Goal: Task Accomplishment & Management: Manage account settings

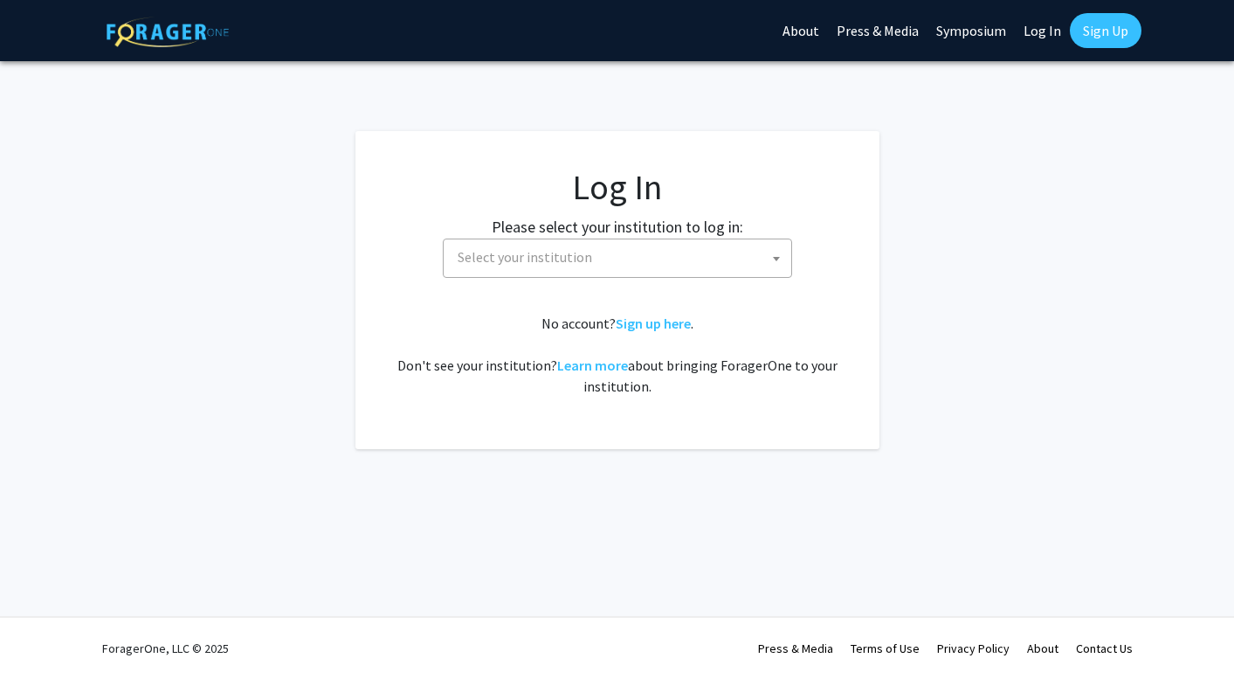
click at [763, 259] on span "Select your institution" at bounding box center [621, 257] width 341 height 36
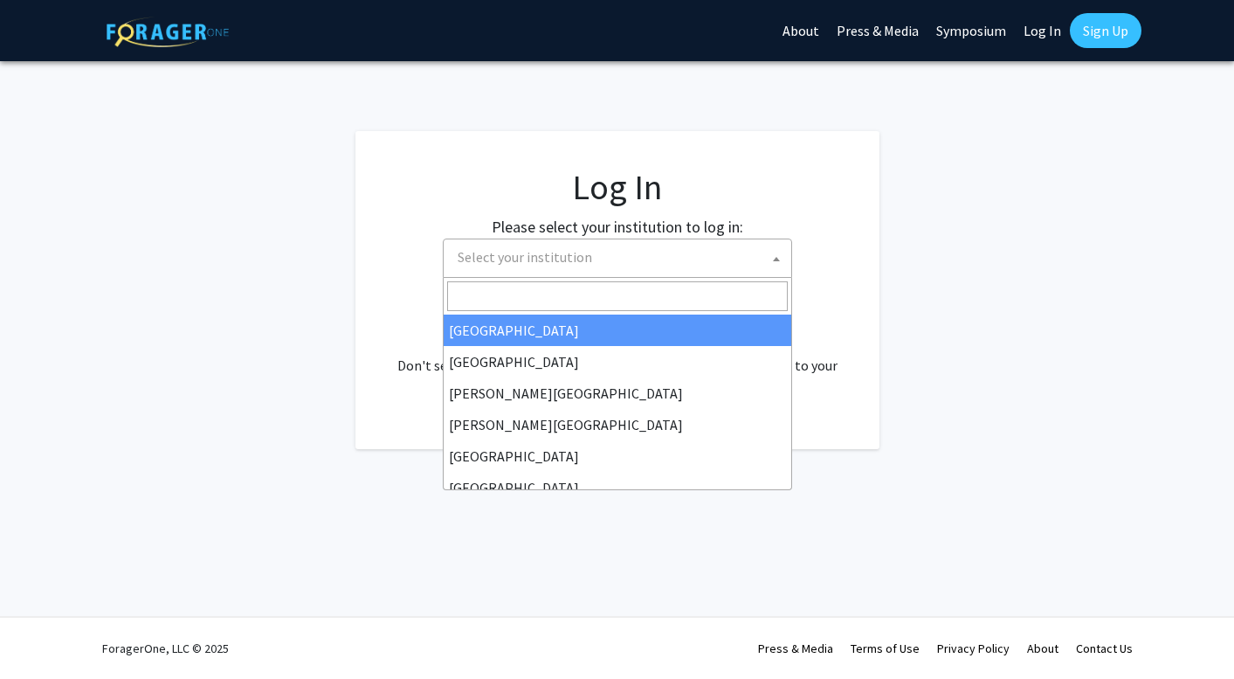
select select "34"
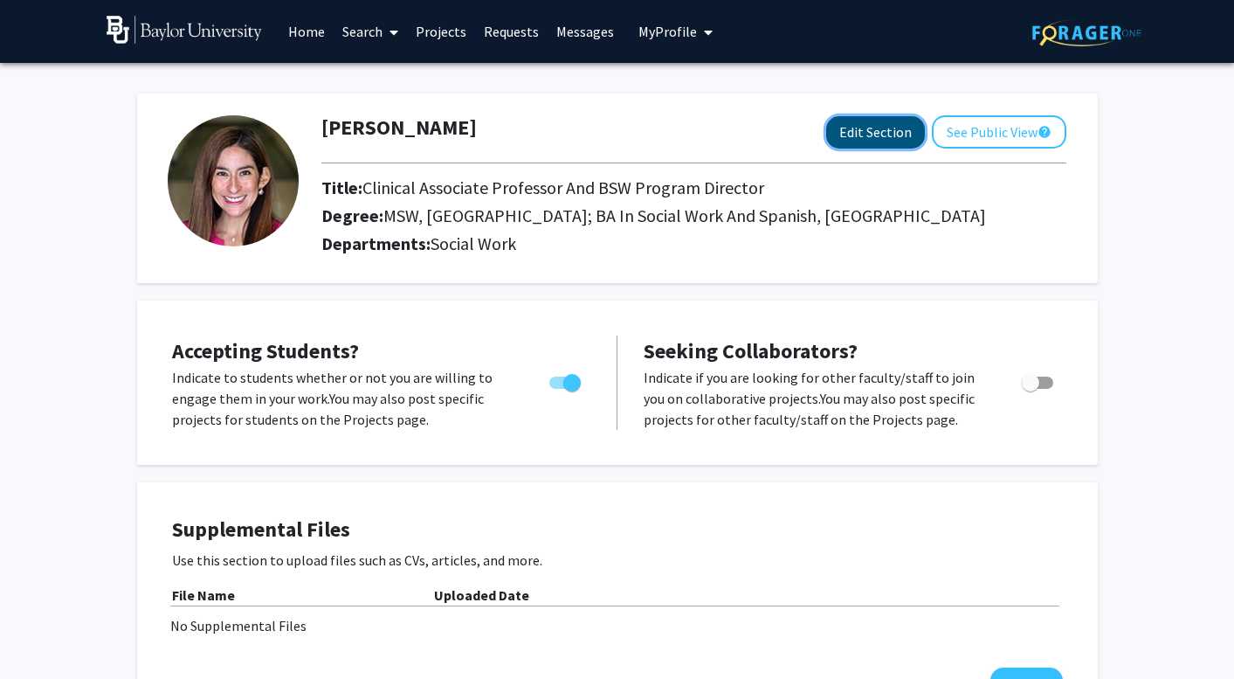
click at [867, 134] on button "Edit Section" at bounding box center [875, 132] width 99 height 32
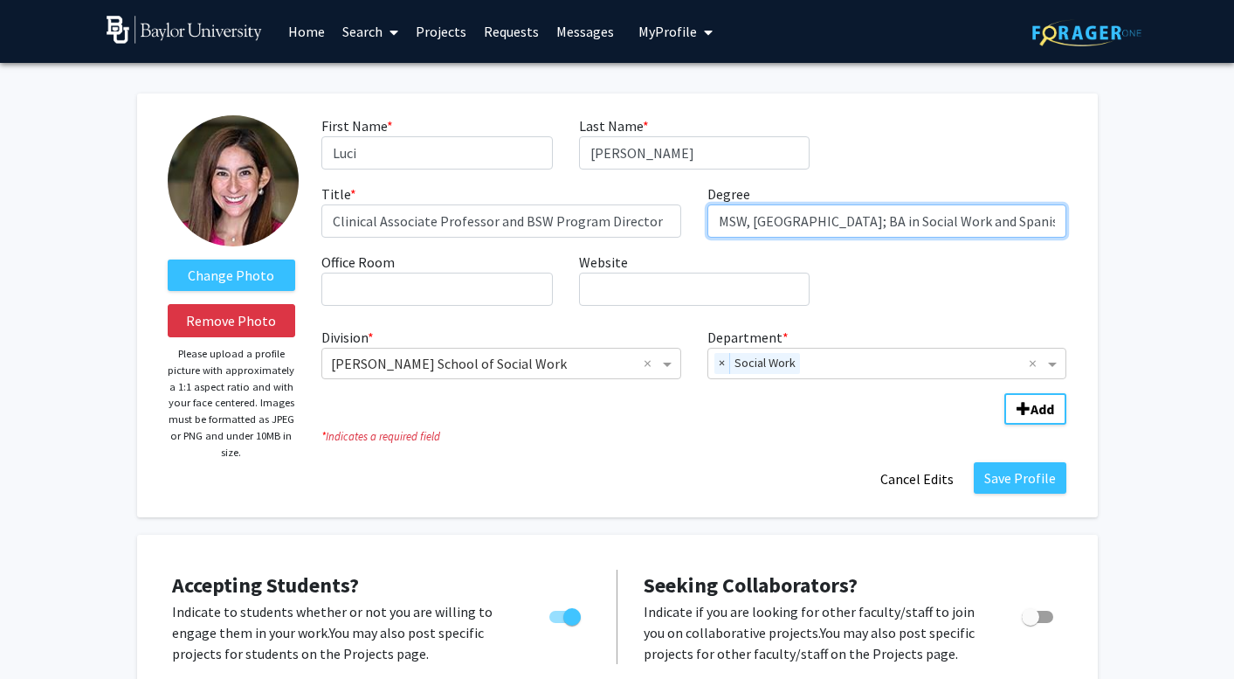
click at [716, 224] on input "MSW, Baylor University; BA in Social Work and Spanish, Baylor University" at bounding box center [888, 220] width 360 height 33
type input "Ed.D., Boston College, MSW, Baylor University; BA in Social Work and Spanish, B…"
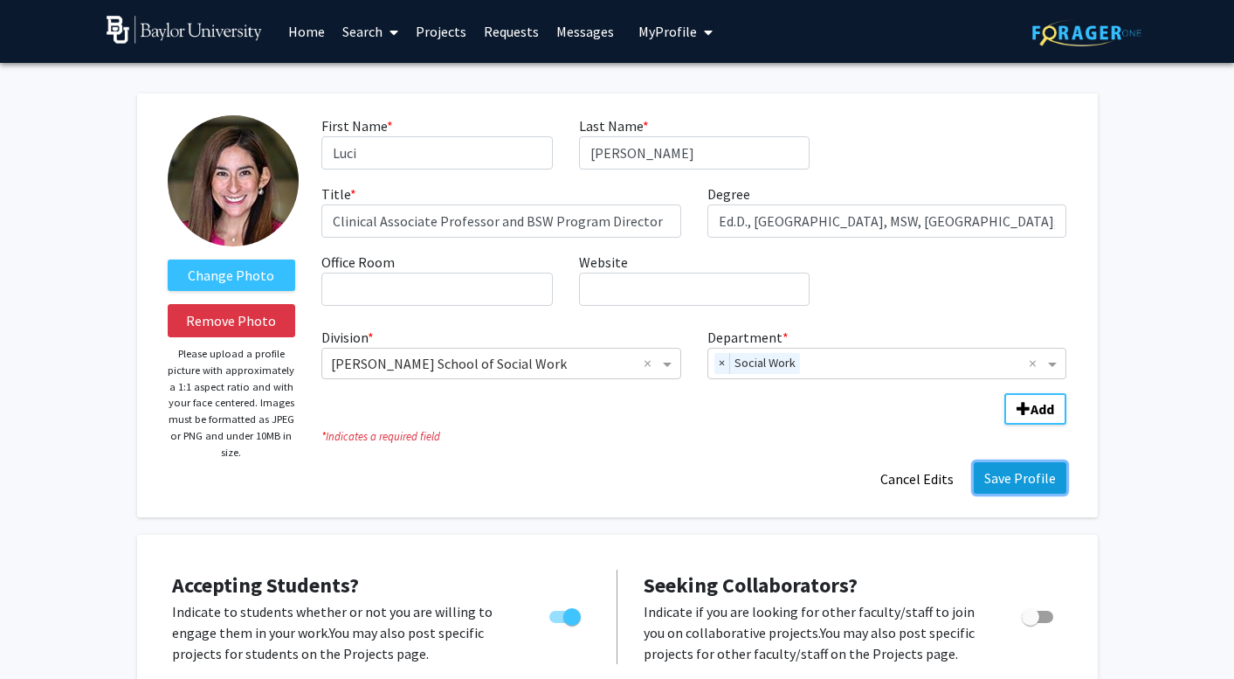
click at [1020, 477] on button "Save Profile" at bounding box center [1020, 477] width 93 height 31
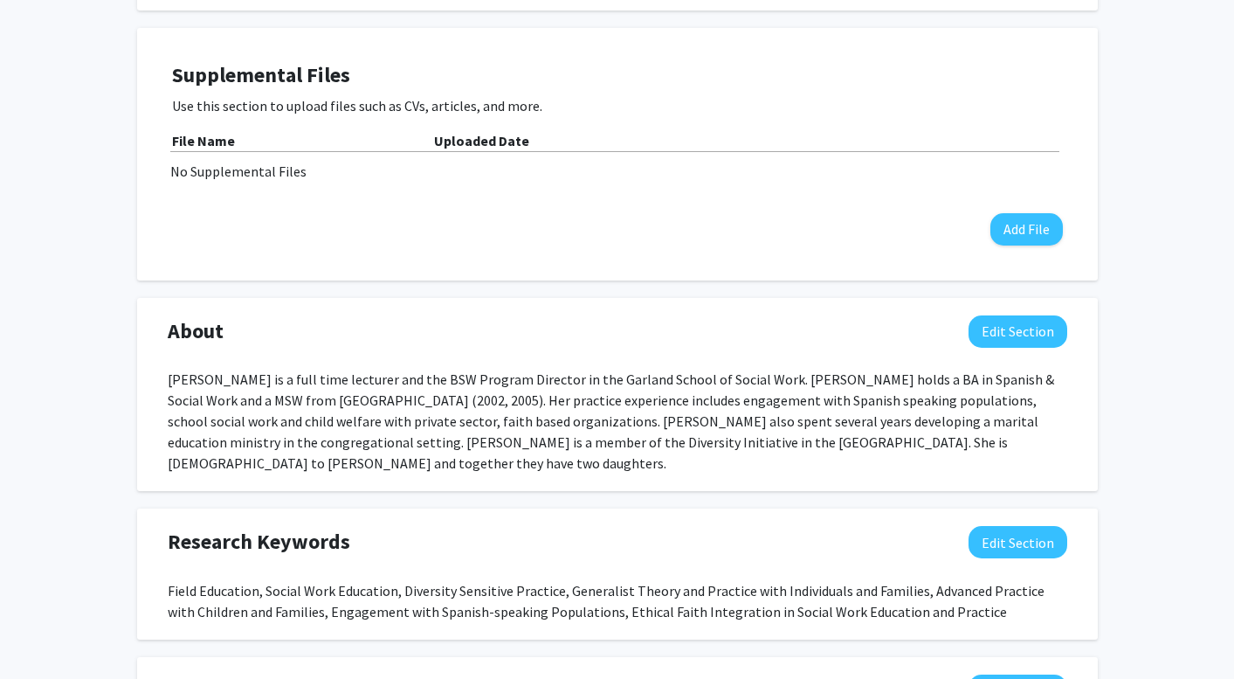
scroll to position [516, 0]
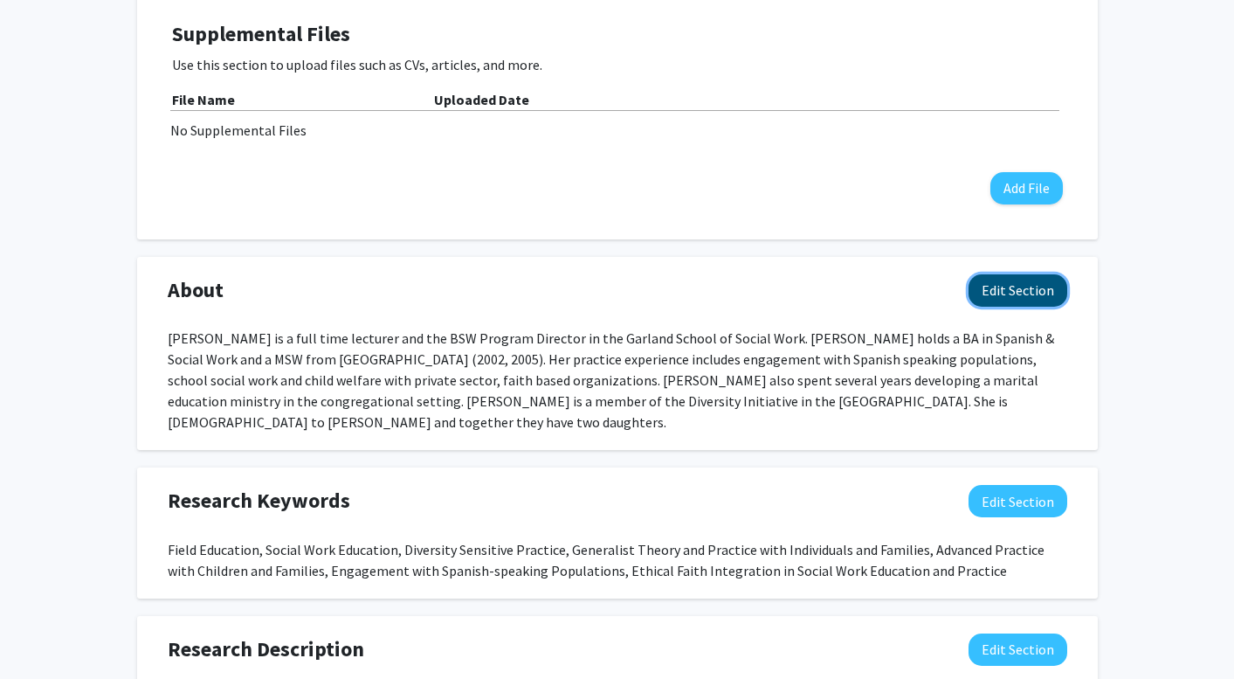
click at [1011, 292] on button "Edit Section" at bounding box center [1018, 290] width 99 height 32
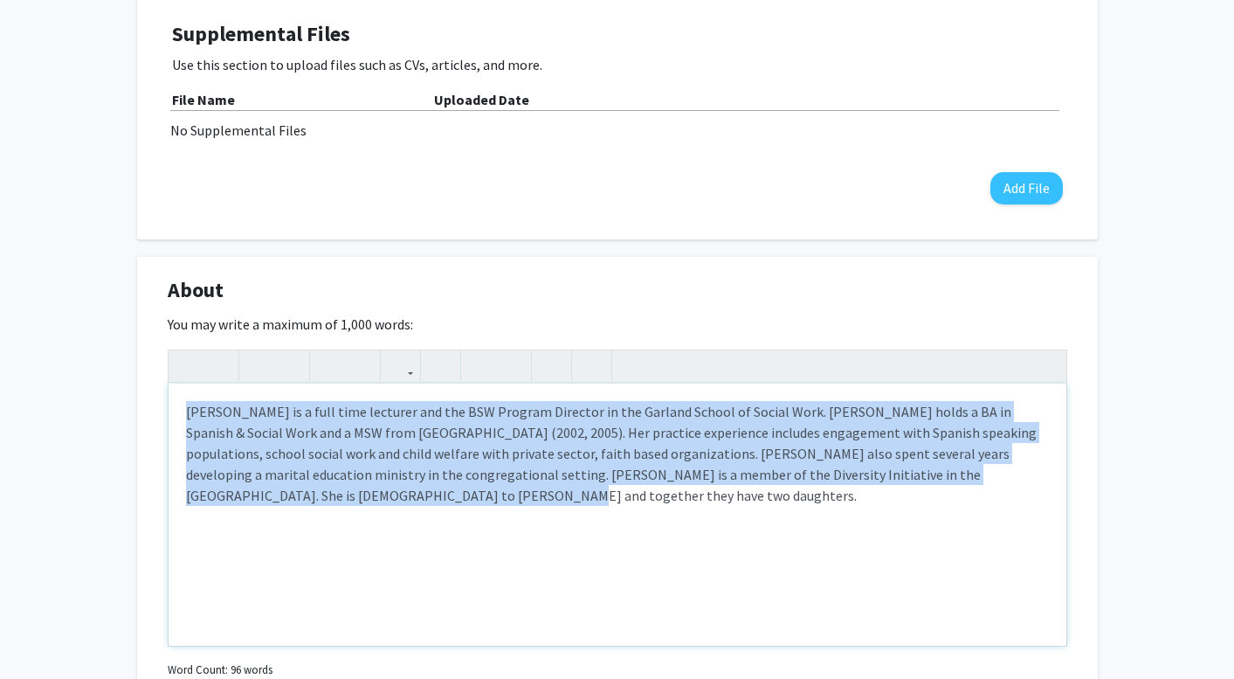
drag, startPoint x: 256, startPoint y: 495, endPoint x: 183, endPoint y: 389, distance: 128.9
click at [183, 389] on div "Luci Ramos Hoppe is a full time lecturer and the BSW Program Director in the Ga…" at bounding box center [618, 515] width 898 height 262
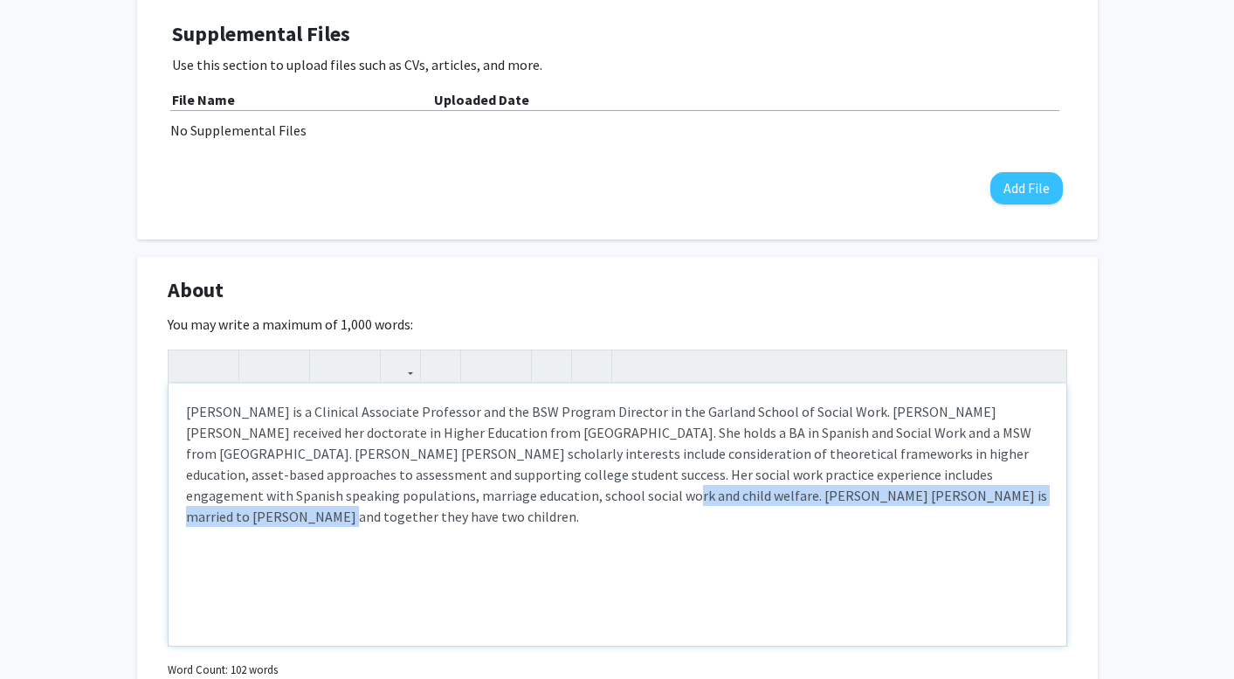
drag, startPoint x: 951, startPoint y: 495, endPoint x: 470, endPoint y: 502, distance: 481.4
click at [470, 502] on p "Luci Ramos Hoppe is a Clinical Associate Professor and the BSW Program Director…" at bounding box center [617, 464] width 863 height 126
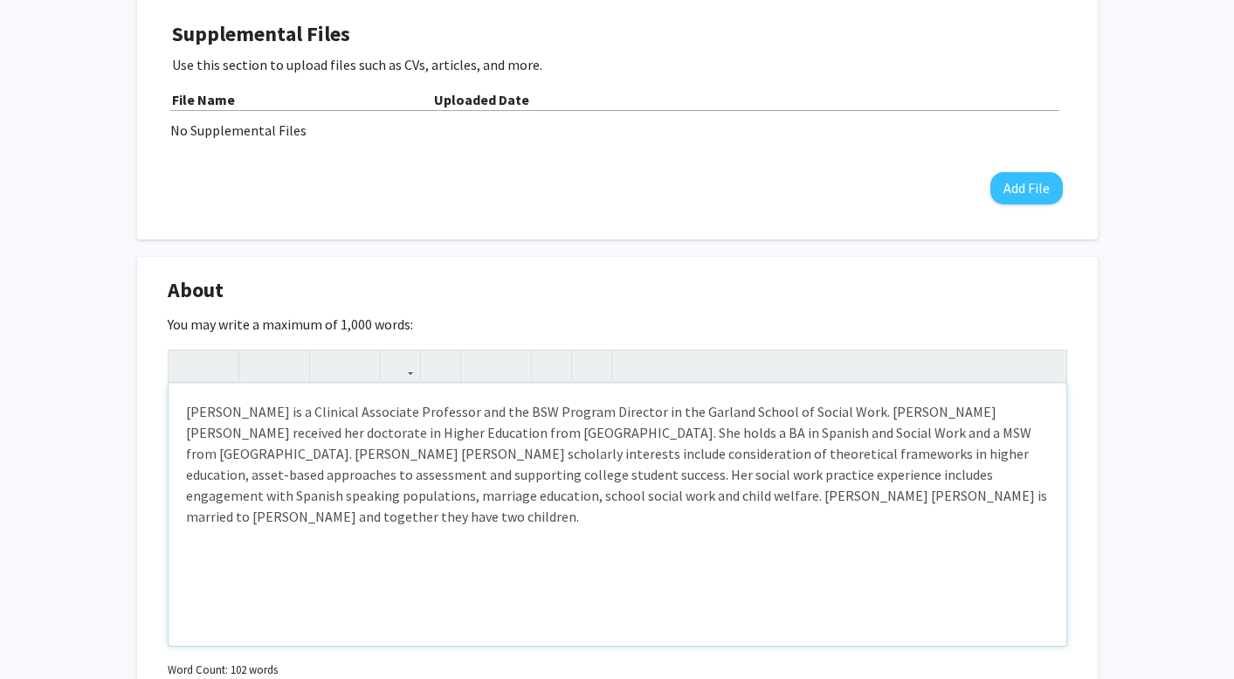
type textarea "<p>Luci Ramos Hoppe is a Clinical Associate Professor and the BSW Program Direc…"
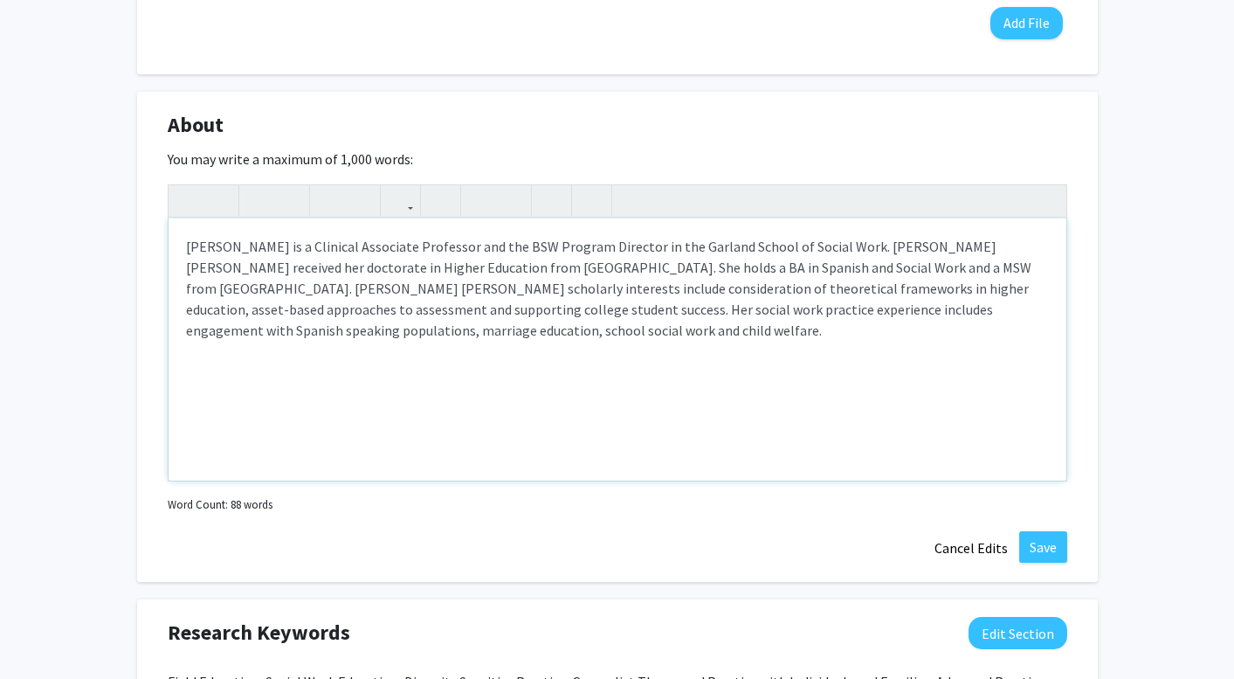
scroll to position [685, 0]
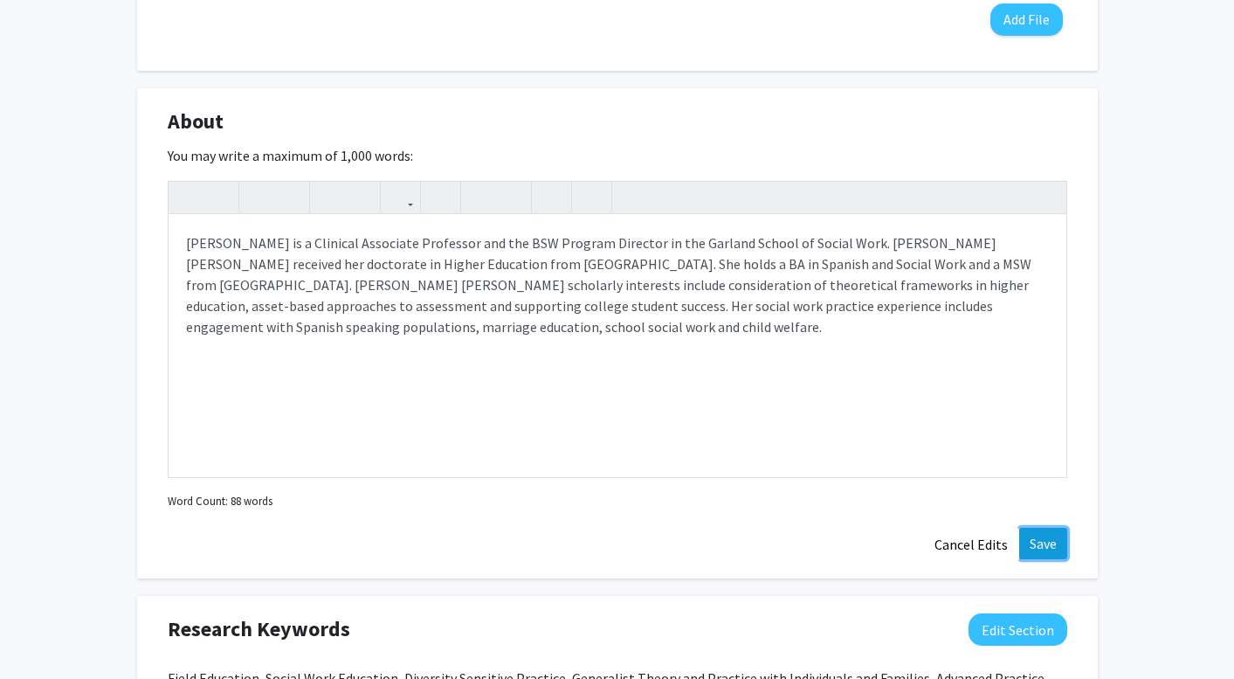
click at [1049, 536] on button "Save" at bounding box center [1043, 543] width 48 height 31
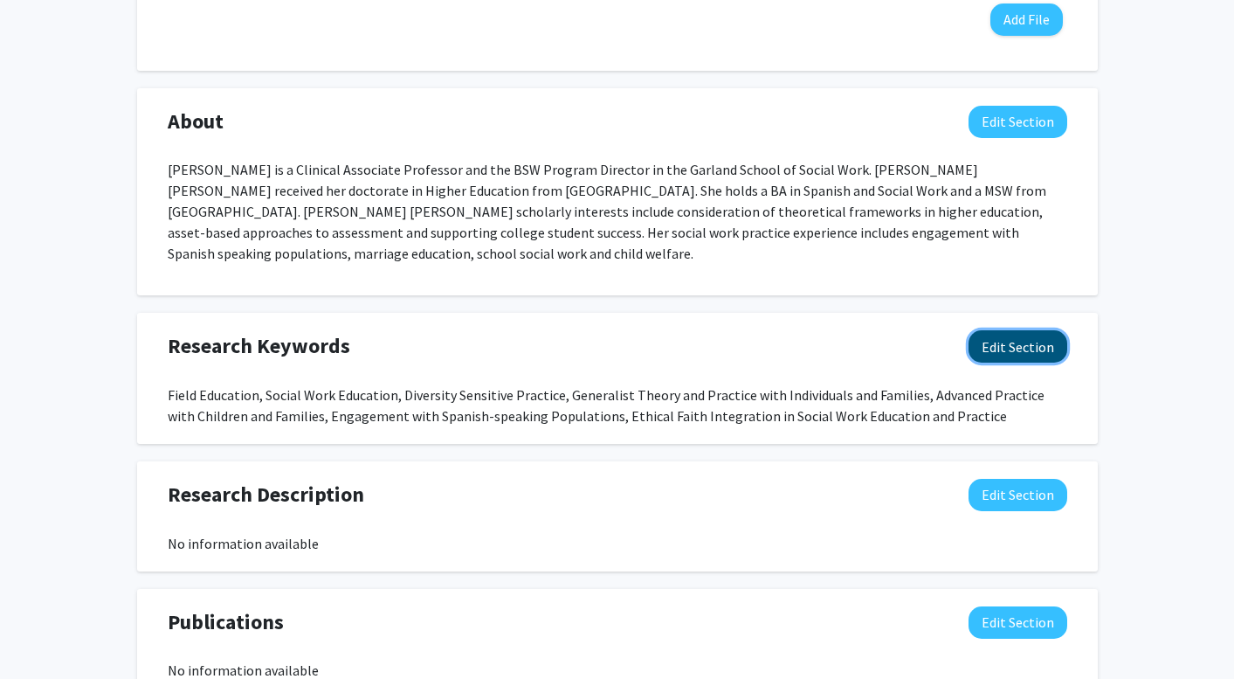
click at [1011, 347] on button "Edit Section" at bounding box center [1018, 346] width 99 height 32
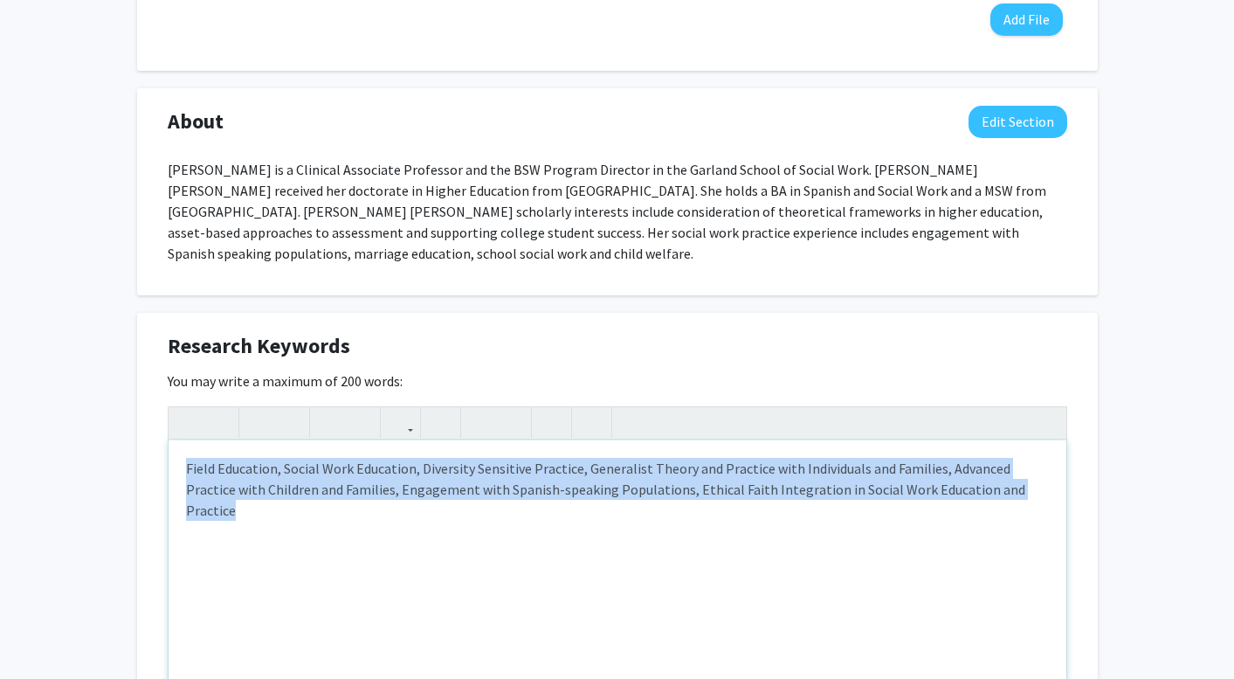
drag, startPoint x: 1006, startPoint y: 492, endPoint x: 116, endPoint y: 473, distance: 890.4
click at [116, 473] on div "Luci Ramos Hoppe Edit Section See Public View help Title: Clinical Associate Pr…" at bounding box center [617, 310] width 1234 height 1864
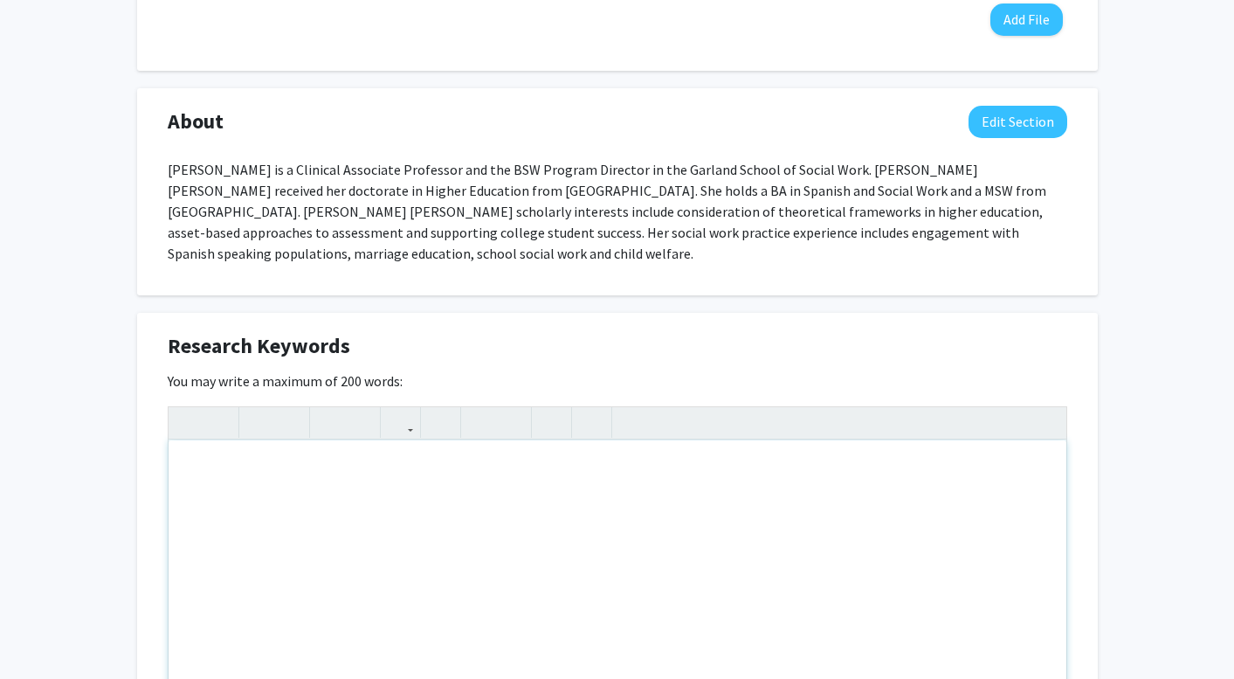
type textarea "<p>Higher Education Policy and Administration</p><p>First-Generation College St…"
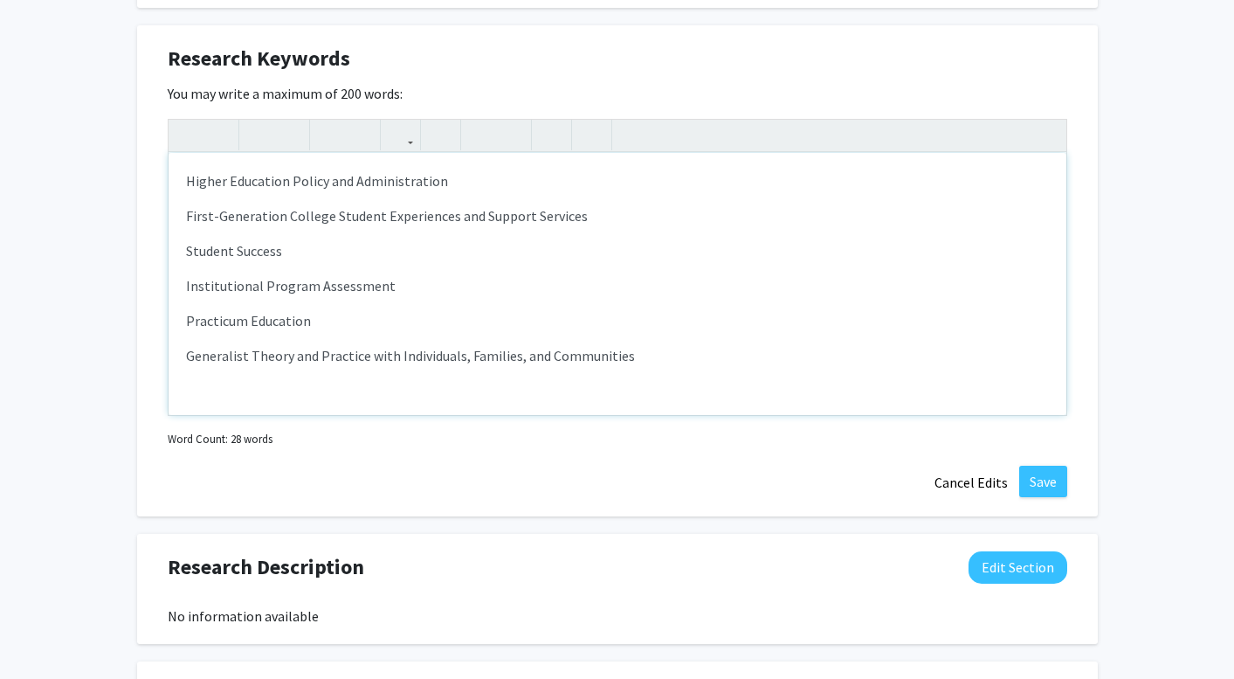
scroll to position [974, 0]
click at [1055, 477] on button "Save" at bounding box center [1043, 479] width 48 height 31
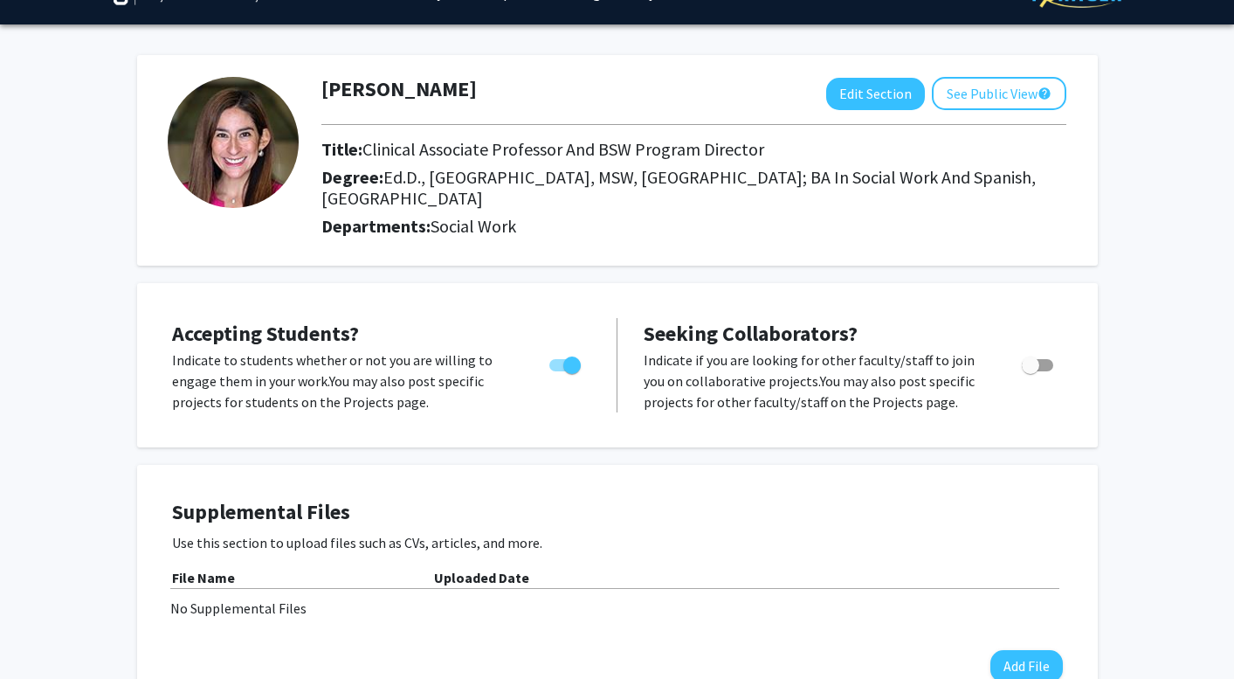
scroll to position [40, 0]
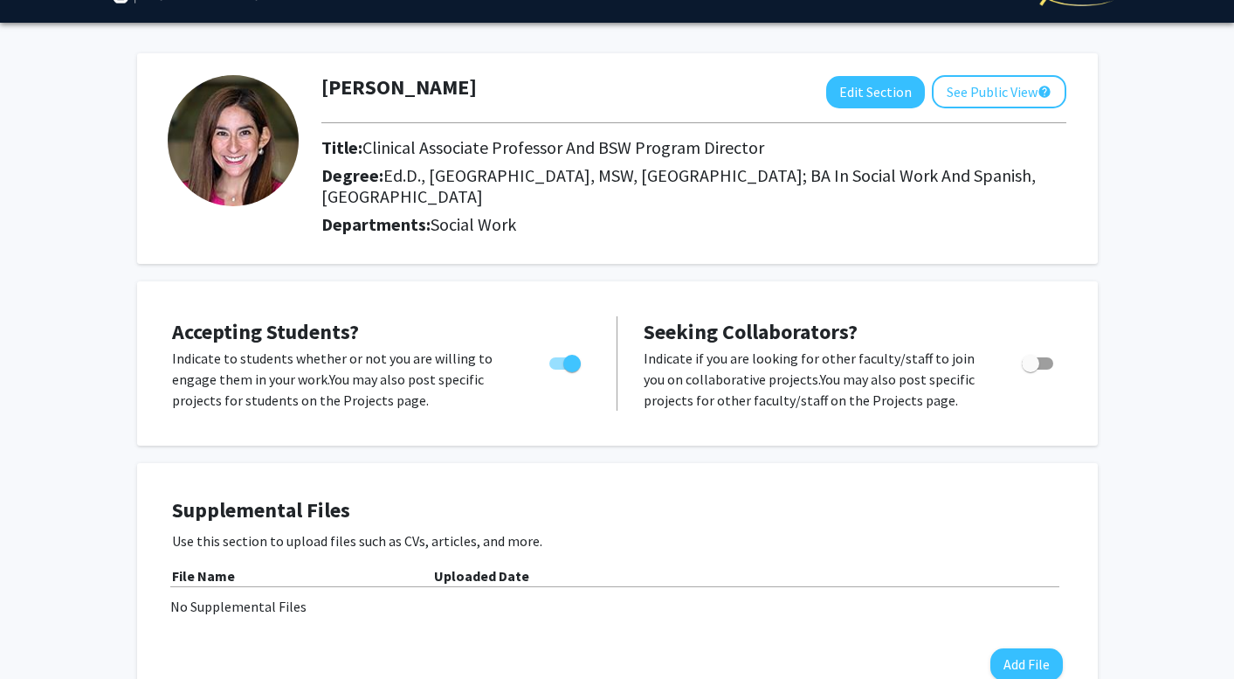
click at [570, 363] on span "Toggle" at bounding box center [571, 363] width 17 height 17
click at [558, 370] on input "Would you like to permit student requests?" at bounding box center [557, 370] width 1 height 1
checkbox input "false"
click at [982, 102] on button "See Public View help" at bounding box center [999, 91] width 135 height 33
